Goal: Information Seeking & Learning: Find specific fact

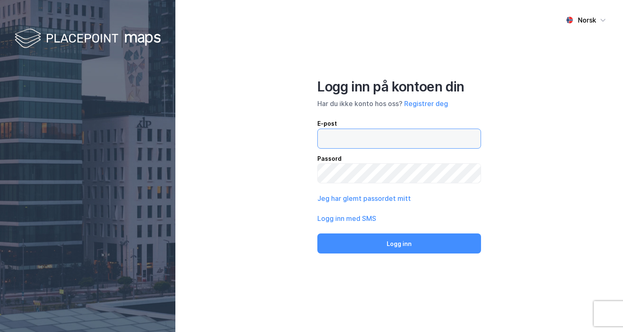
click at [361, 140] on input "email" at bounding box center [399, 138] width 163 height 19
type input "[PERSON_NAME][EMAIL_ADDRESS][DOMAIN_NAME]"
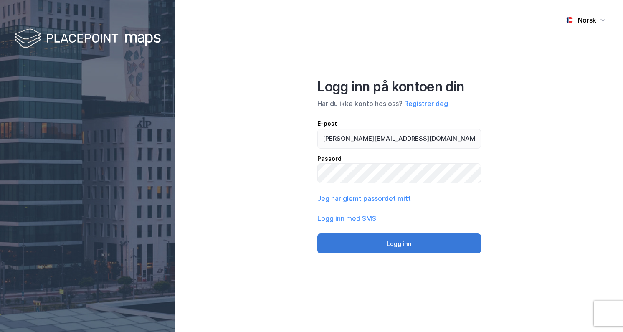
click at [373, 246] on button "Logg inn" at bounding box center [399, 243] width 164 height 20
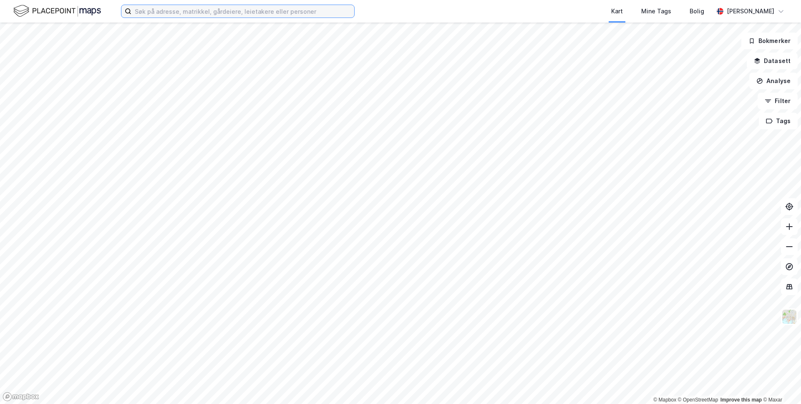
click at [223, 15] on input at bounding box center [242, 11] width 223 height 13
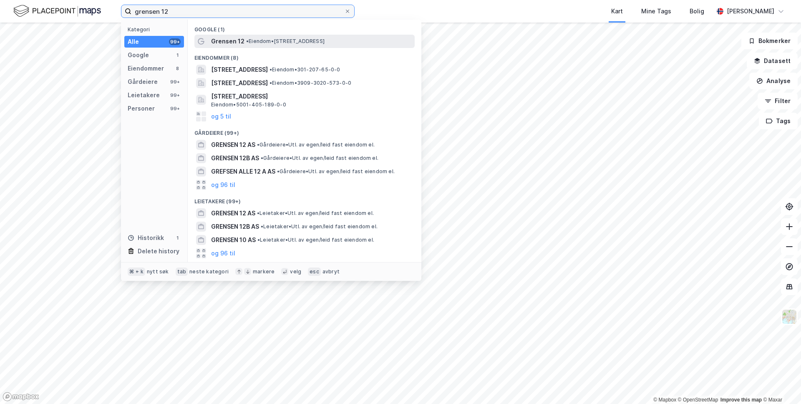
type input "grensen 12"
click at [228, 41] on span "Grensen 12" at bounding box center [227, 41] width 33 height 10
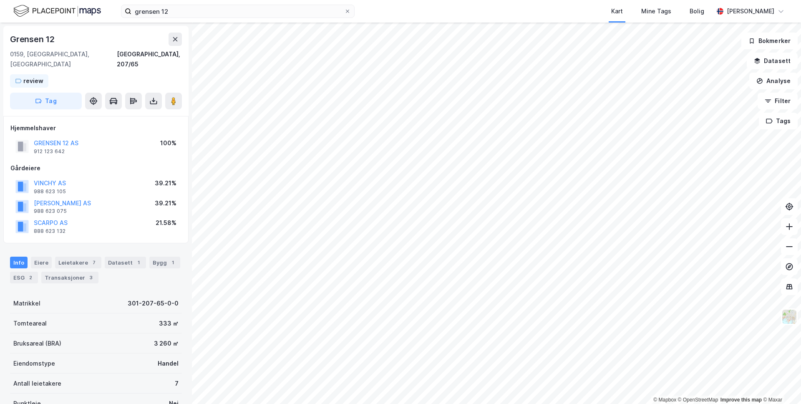
scroll to position [47, 0]
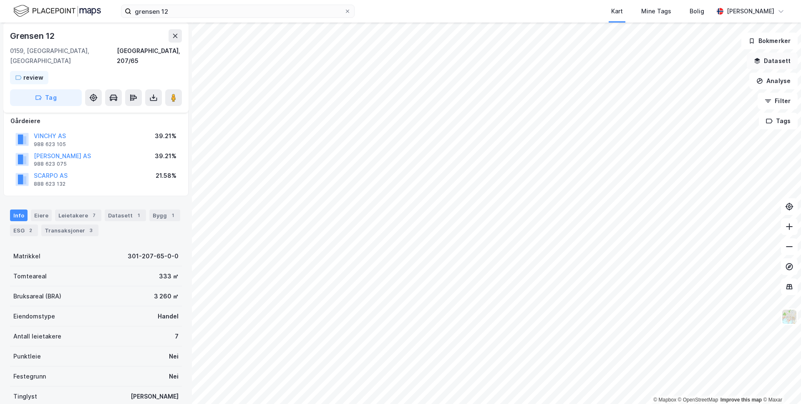
click at [622, 62] on button "Datasett" at bounding box center [772, 61] width 51 height 17
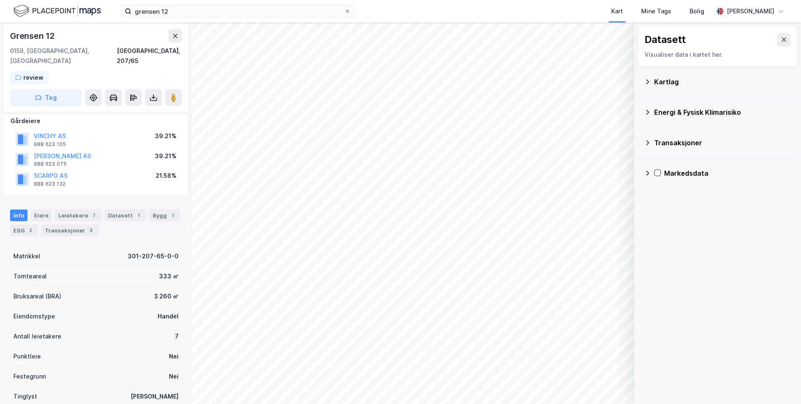
click at [622, 107] on div "Energi & Fysisk Klimarisiko" at bounding box center [722, 112] width 137 height 10
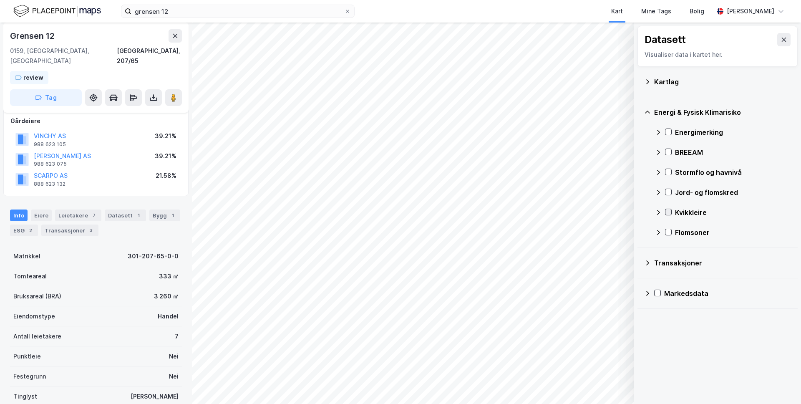
click at [622, 210] on icon at bounding box center [669, 212] width 6 height 6
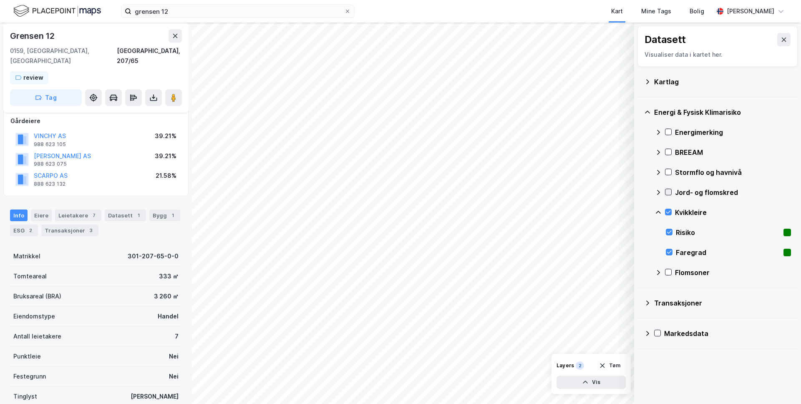
click at [622, 190] on icon at bounding box center [669, 192] width 6 height 6
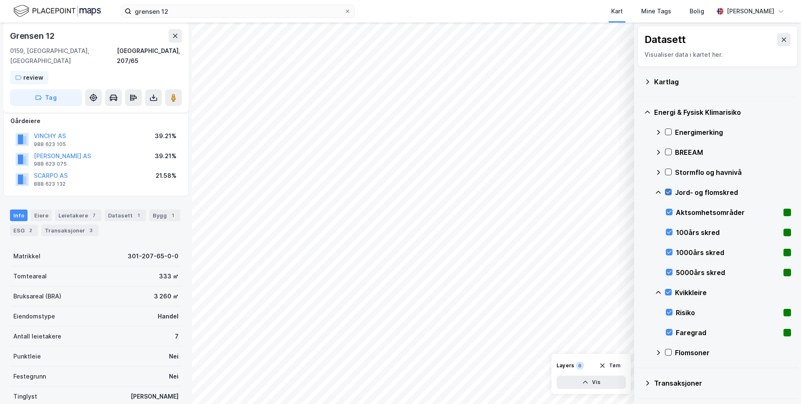
click at [622, 190] on icon at bounding box center [669, 192] width 6 height 6
click at [622, 295] on icon at bounding box center [669, 292] width 6 height 6
click at [622, 107] on div "Energi & Fysisk Klimarisiko" at bounding box center [717, 112] width 147 height 20
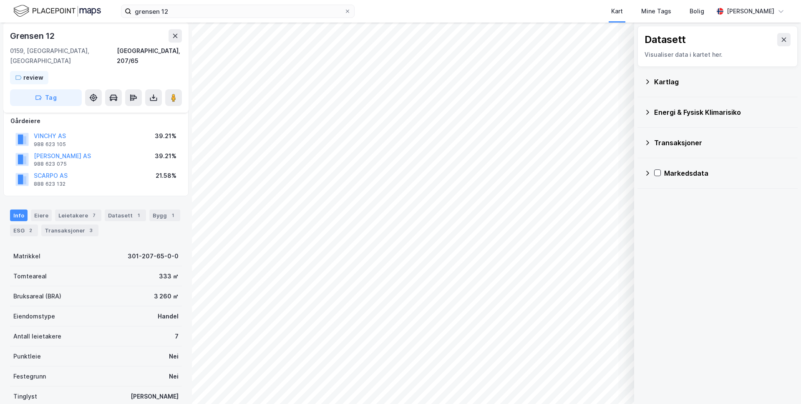
scroll to position [104, 0]
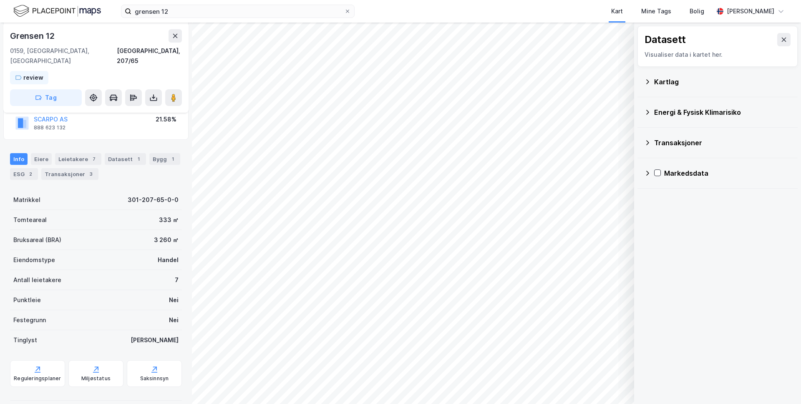
click at [150, 230] on div "Bruksareal (BRA) 3 260 ㎡" at bounding box center [96, 240] width 172 height 20
drag, startPoint x: 151, startPoint y: 229, endPoint x: 180, endPoint y: 233, distance: 29.2
click at [180, 233] on div "Bruksareal (BRA) 3 260 ㎡" at bounding box center [96, 240] width 172 height 20
click at [172, 235] on div "3 260 ㎡" at bounding box center [166, 240] width 25 height 10
click at [622, 39] on icon at bounding box center [784, 40] width 5 height 4
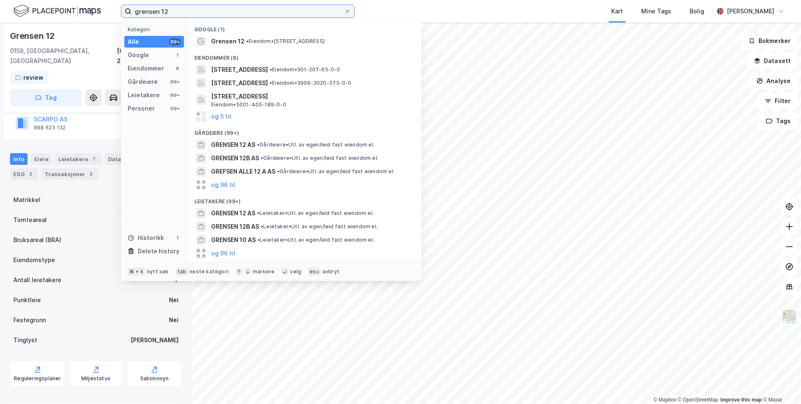
click at [201, 10] on input "grensen 12" at bounding box center [237, 11] width 213 height 13
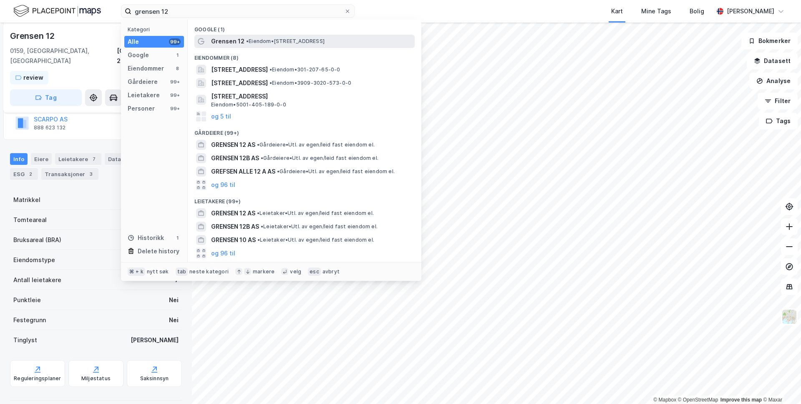
click at [251, 43] on span "• Eiendom • [STREET_ADDRESS]" at bounding box center [285, 41] width 78 height 7
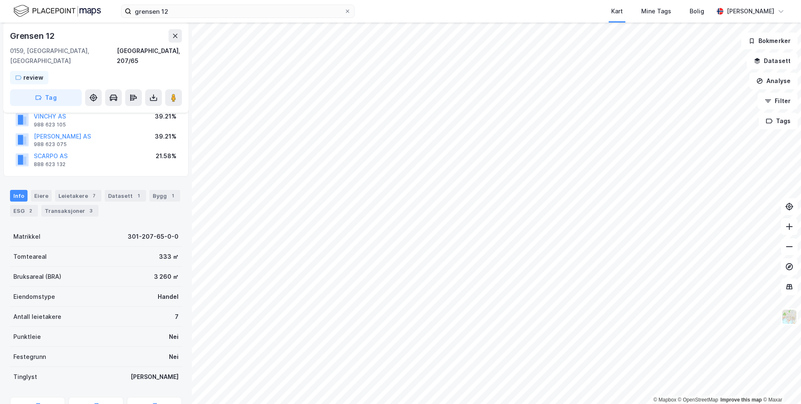
scroll to position [75, 0]
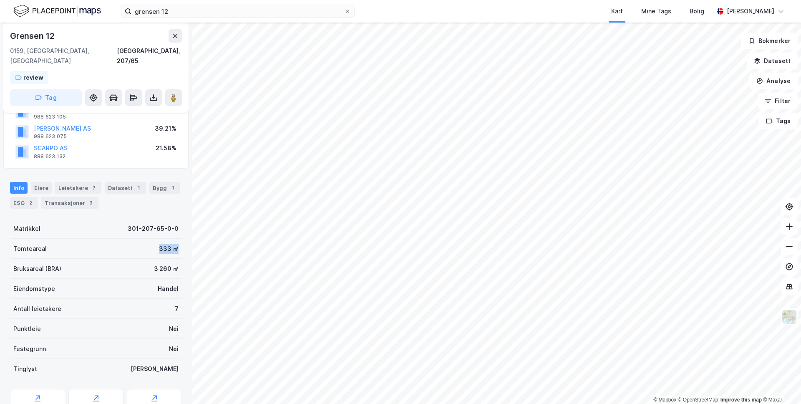
drag, startPoint x: 159, startPoint y: 240, endPoint x: 178, endPoint y: 240, distance: 19.2
click at [178, 240] on div "Tomteareal 333 ㎡" at bounding box center [96, 249] width 172 height 20
click at [150, 264] on div "Bruksareal (BRA) 3 260 ㎡" at bounding box center [96, 269] width 172 height 20
drag, startPoint x: 153, startPoint y: 257, endPoint x: 181, endPoint y: 259, distance: 28.0
click at [181, 259] on div "Bruksareal (BRA) 3 260 ㎡" at bounding box center [96, 269] width 172 height 20
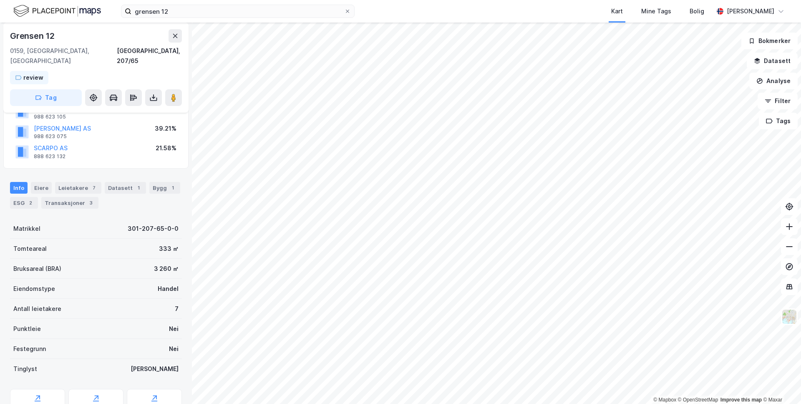
click at [85, 260] on div "Bruksareal (BRA) 3 260 ㎡" at bounding box center [96, 269] width 172 height 20
